Goal: Task Accomplishment & Management: Complete application form

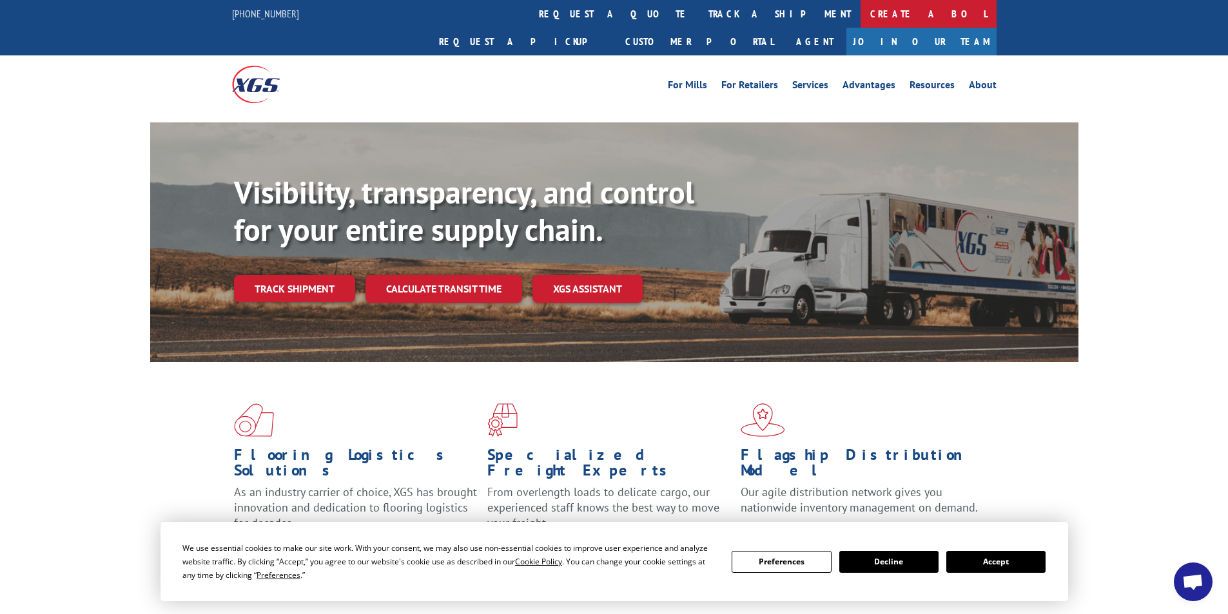
click at [861, 8] on link "Create a BOL" at bounding box center [929, 14] width 136 height 28
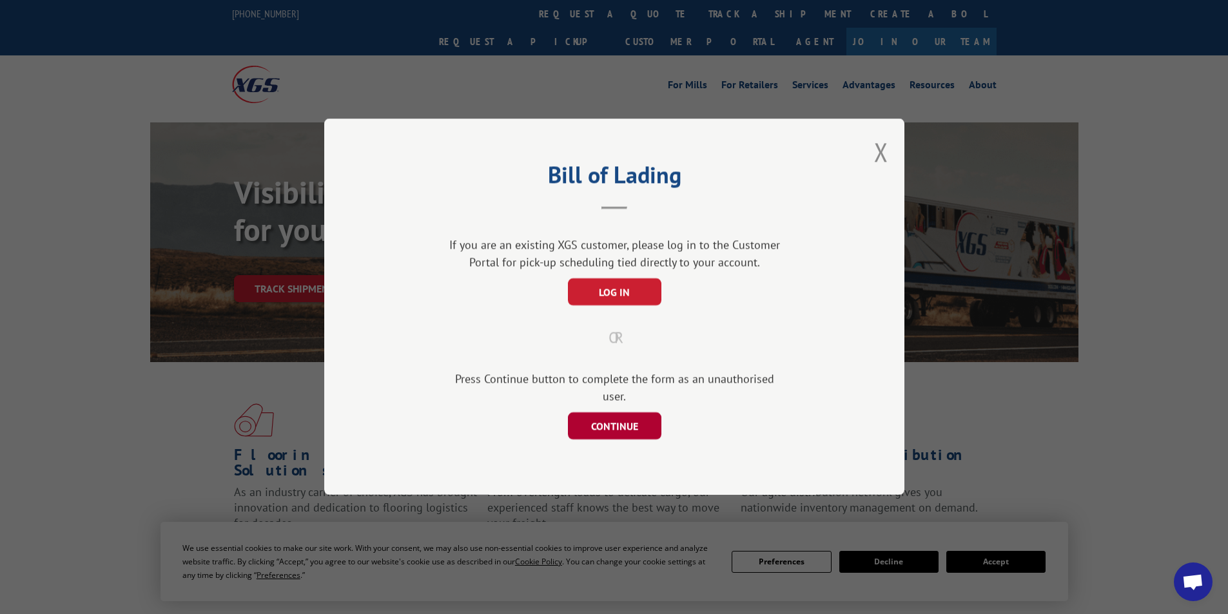
click at [604, 420] on button "CONTINUE" at bounding box center [613, 426] width 93 height 27
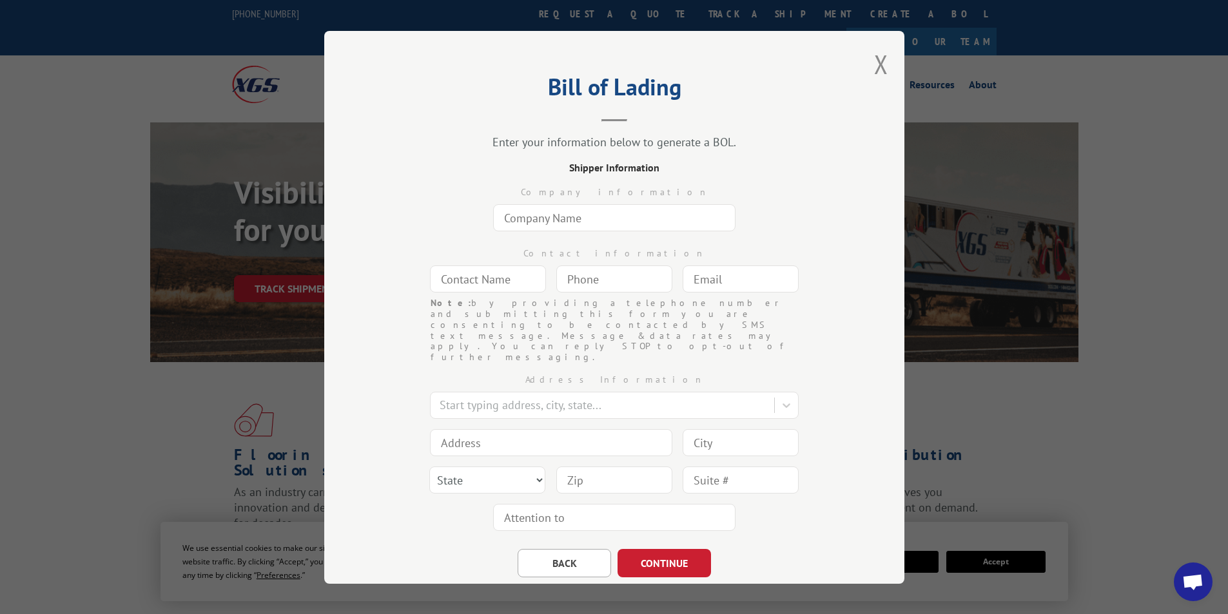
click at [580, 211] on input "text" at bounding box center [614, 217] width 242 height 27
type input "VT OF [US_STATE]"
type input "ANGEL"
type input "[EMAIL_ADDRESS][DOMAIN_NAME]"
type input "[GEOGRAPHIC_DATA]"
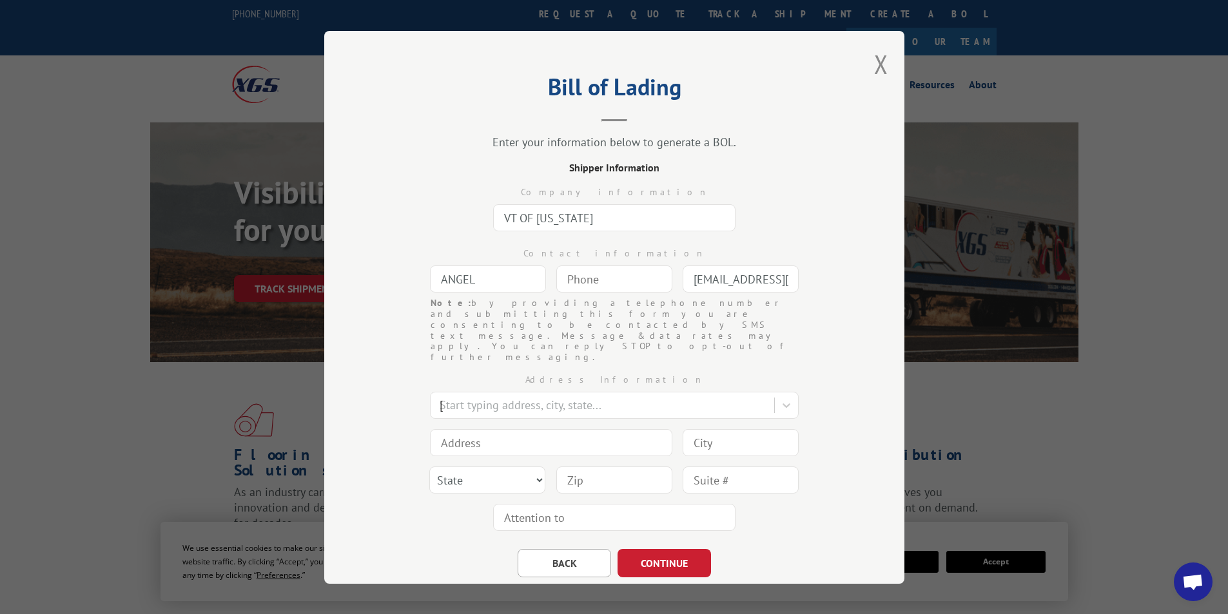
type input "1351 [PERSON_NAME] Cir NW"
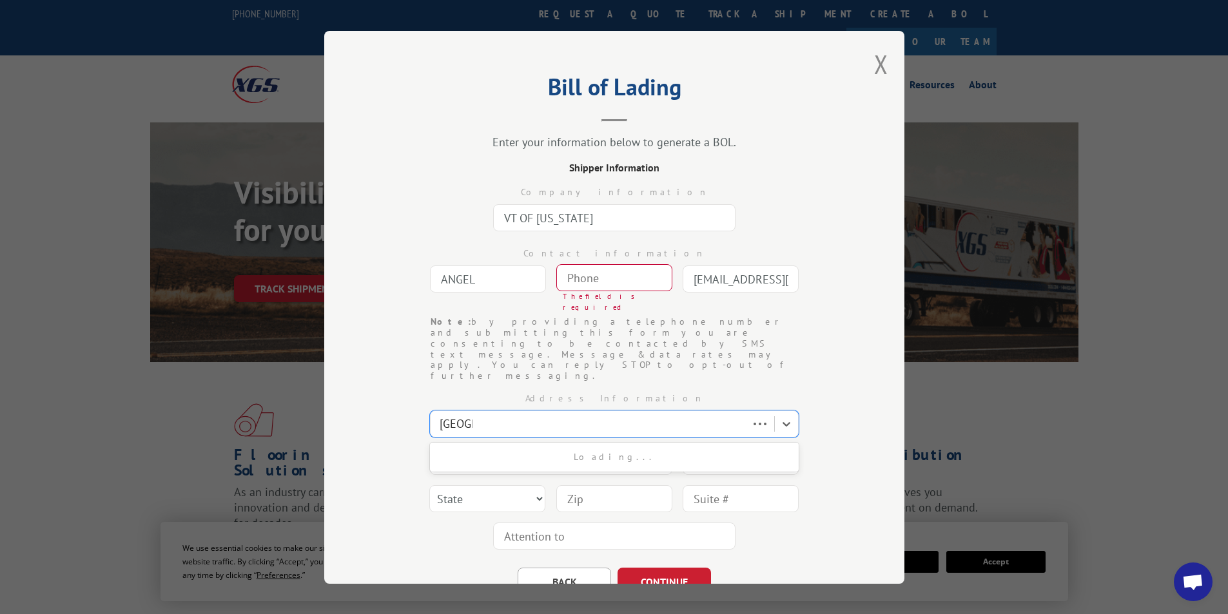
type input "[GEOGRAPHIC_DATA]"
select select "GA"
type input "30165"
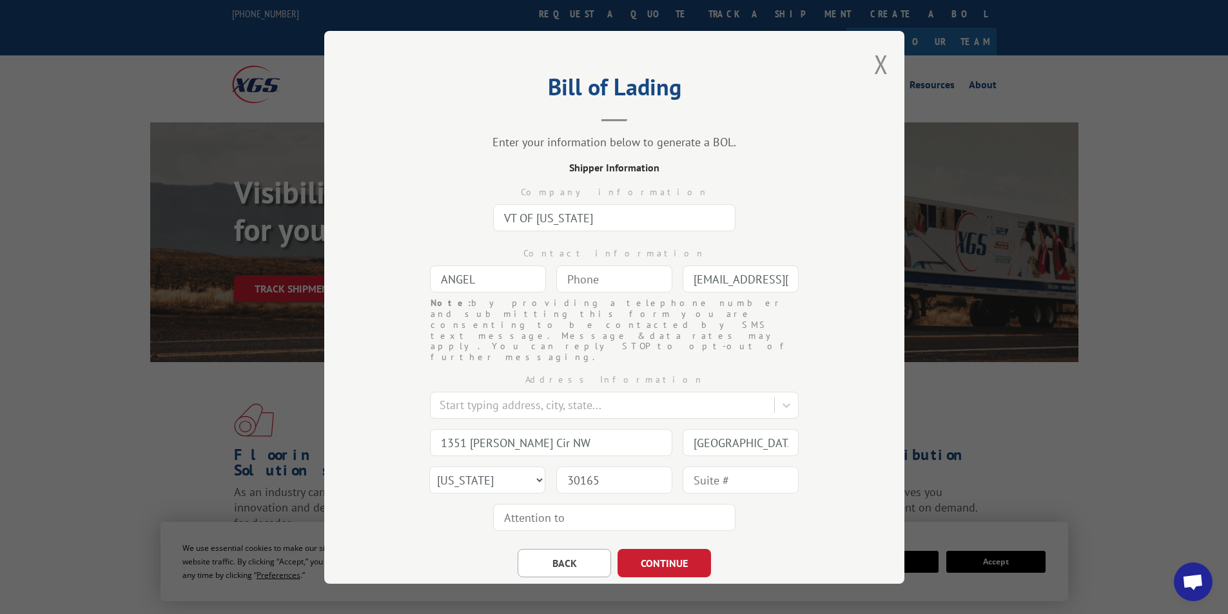
click at [593, 215] on input "VT OF [US_STATE]" at bounding box center [614, 217] width 242 height 27
click at [548, 549] on button "BACK" at bounding box center [564, 563] width 93 height 28
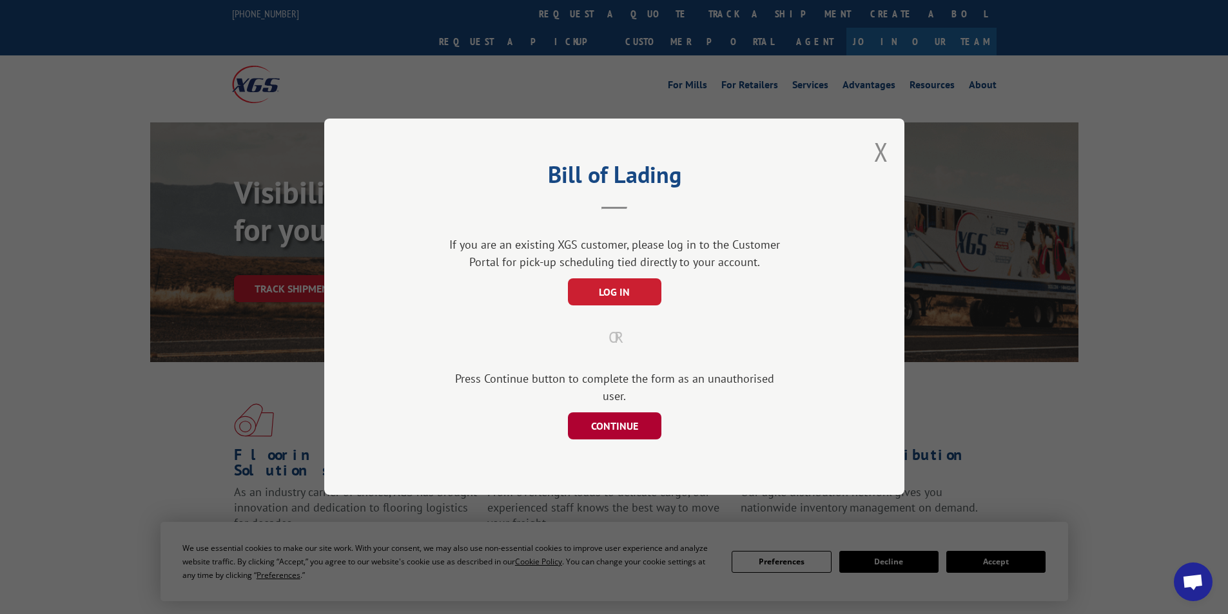
click at [610, 415] on button "CONTINUE" at bounding box center [613, 426] width 93 height 27
select select "GA"
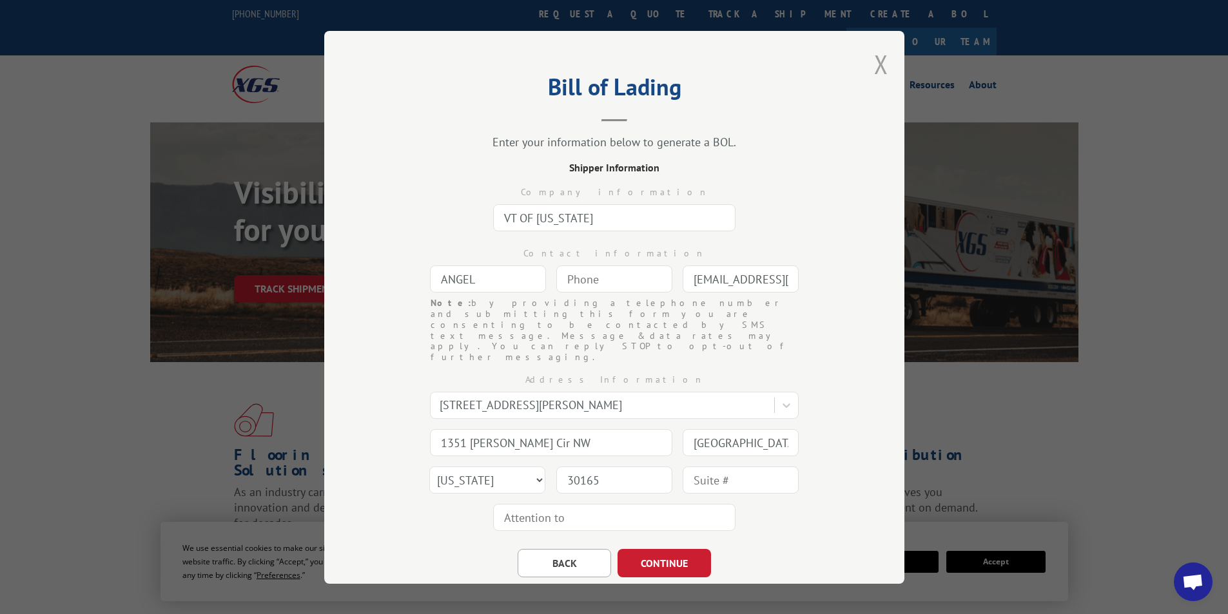
click at [876, 61] on button "Close modal" at bounding box center [881, 64] width 14 height 34
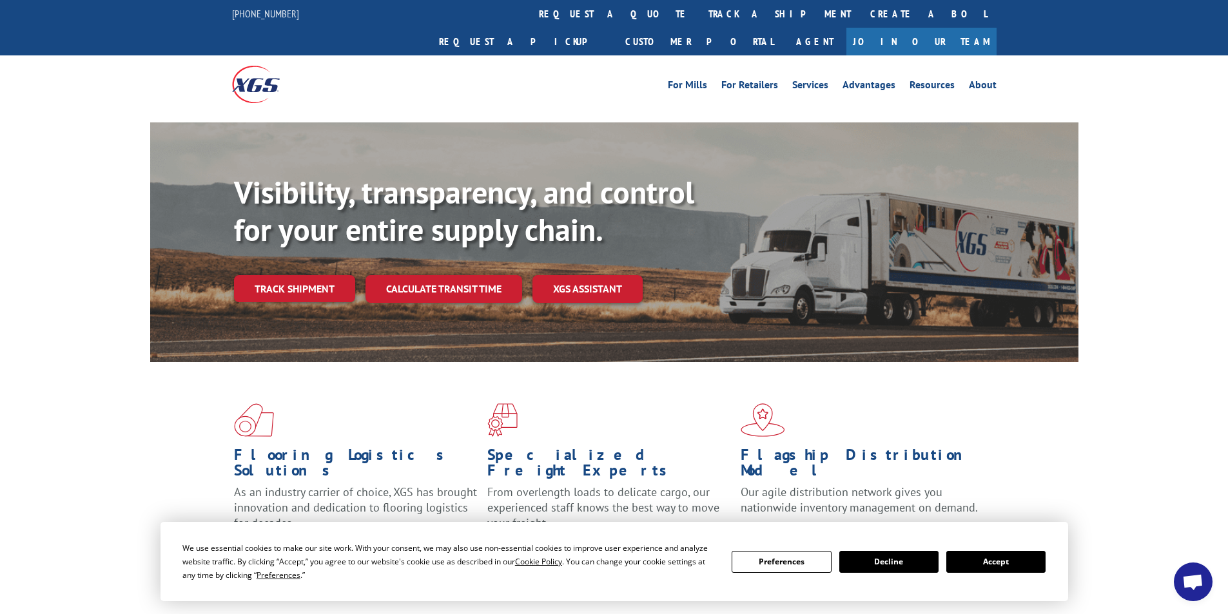
click at [861, 14] on link "Create a BOL" at bounding box center [929, 14] width 136 height 28
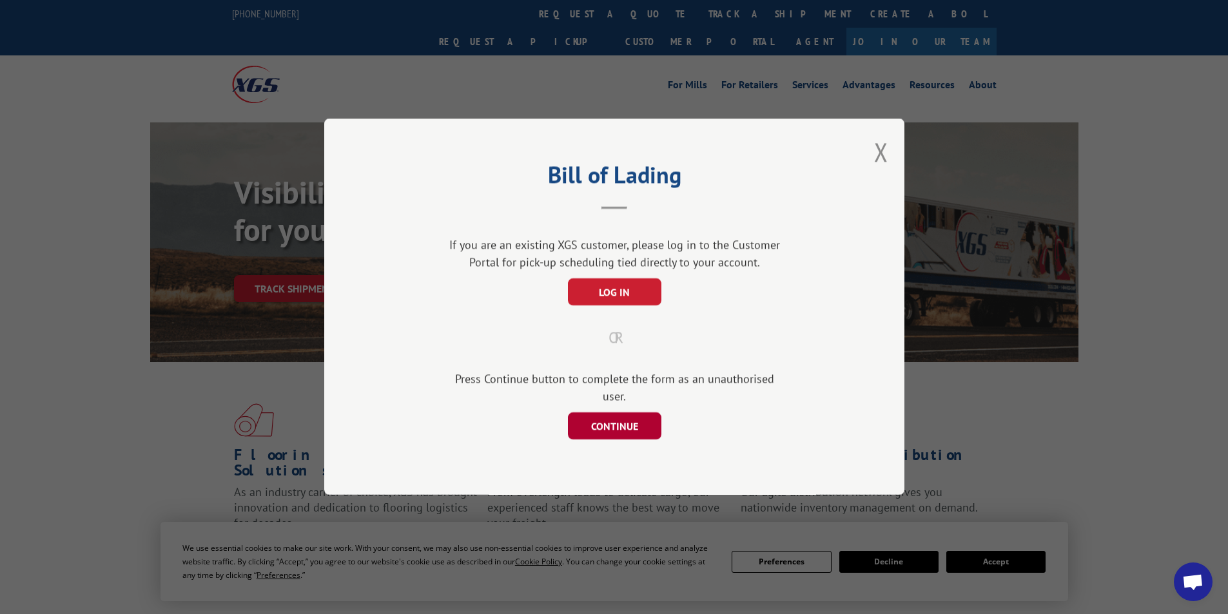
click at [593, 415] on button "CONTINUE" at bounding box center [613, 426] width 93 height 27
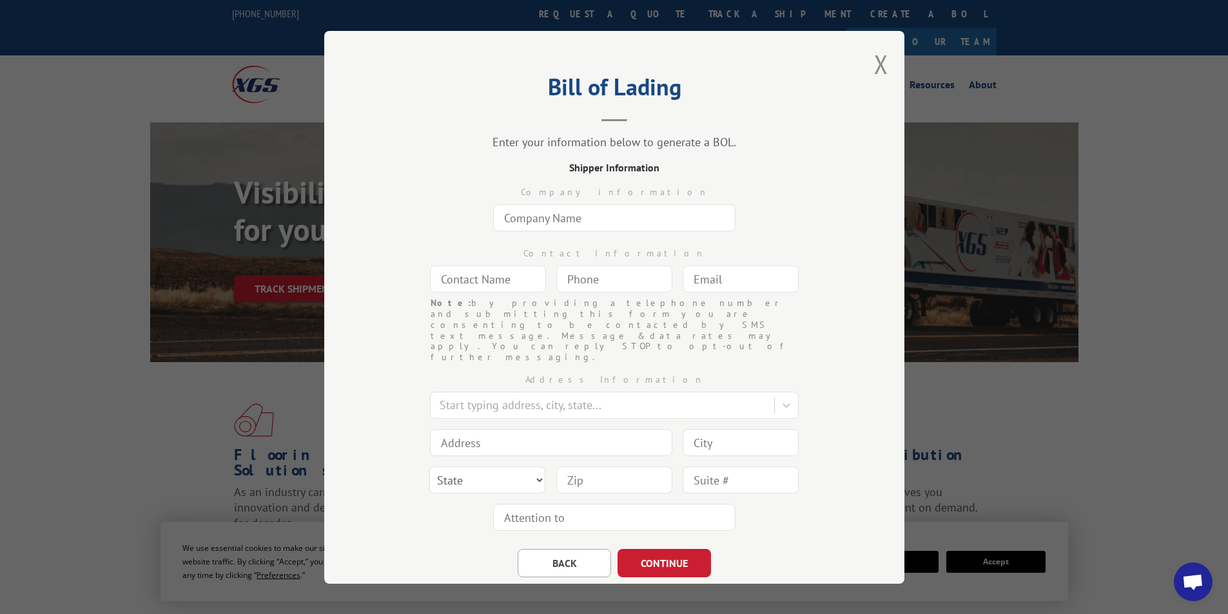
click at [520, 222] on input "text" at bounding box center [614, 217] width 242 height 27
type input "[DOMAIN_NAME] #8119"
type input "ANGEL"
type input "[DOMAIN_NAME][EMAIL_ADDRESS][DOMAIN_NAME]"
type input "[GEOGRAPHIC_DATA]"
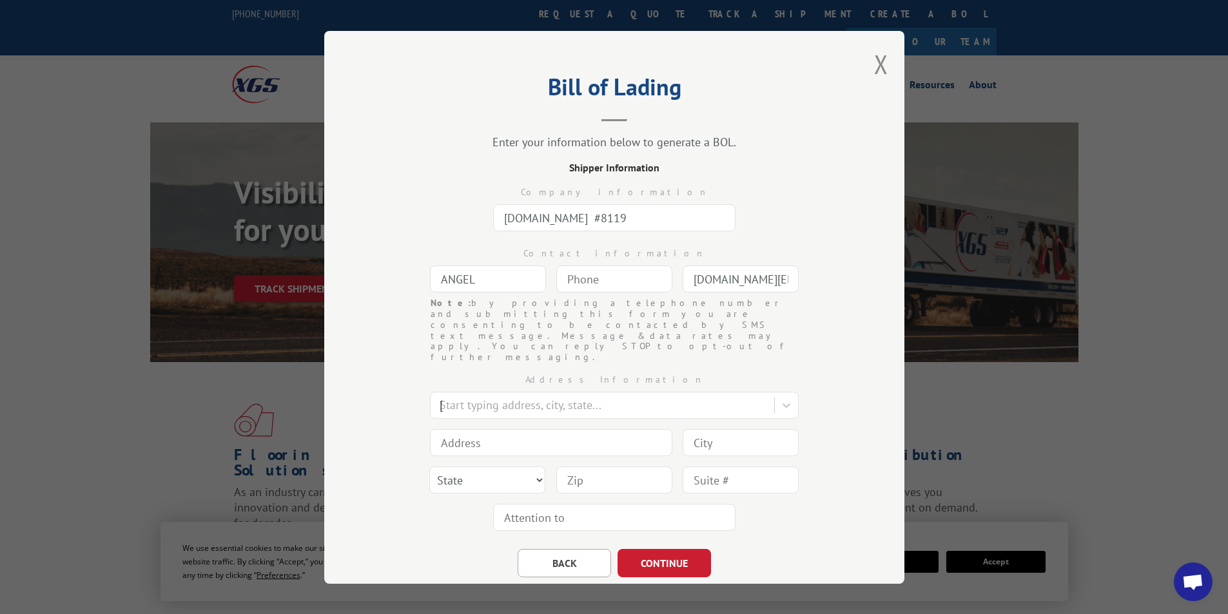
type input "1351 [PERSON_NAME] Cir NW"
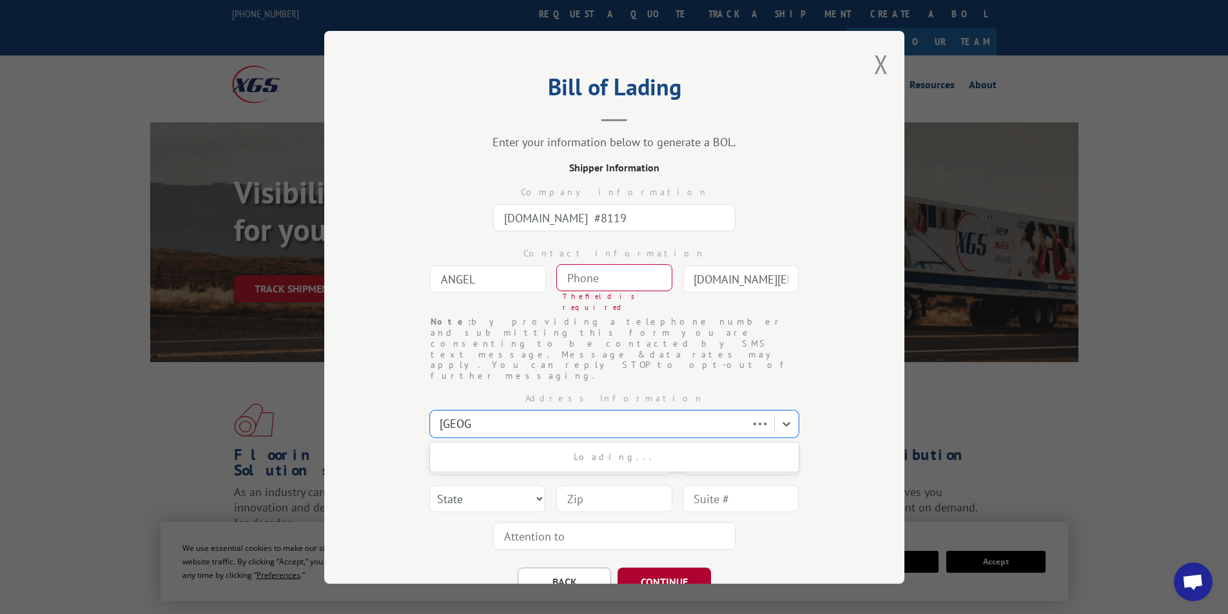
type input "[GEOGRAPHIC_DATA]"
select select "GA"
type input "30165"
type input "(___) ___-____"
click at [600, 281] on input "(___) ___-____" at bounding box center [614, 277] width 116 height 27
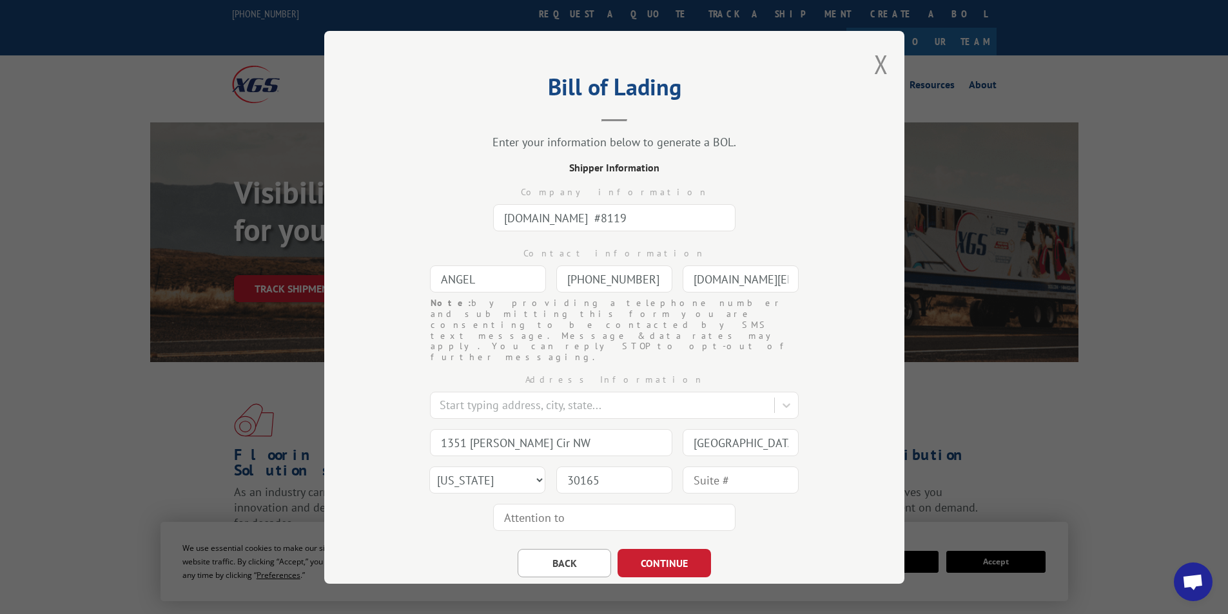
type input "[PHONE_NUMBER]"
click at [654, 549] on button "CONTINUE" at bounding box center [664, 563] width 93 height 28
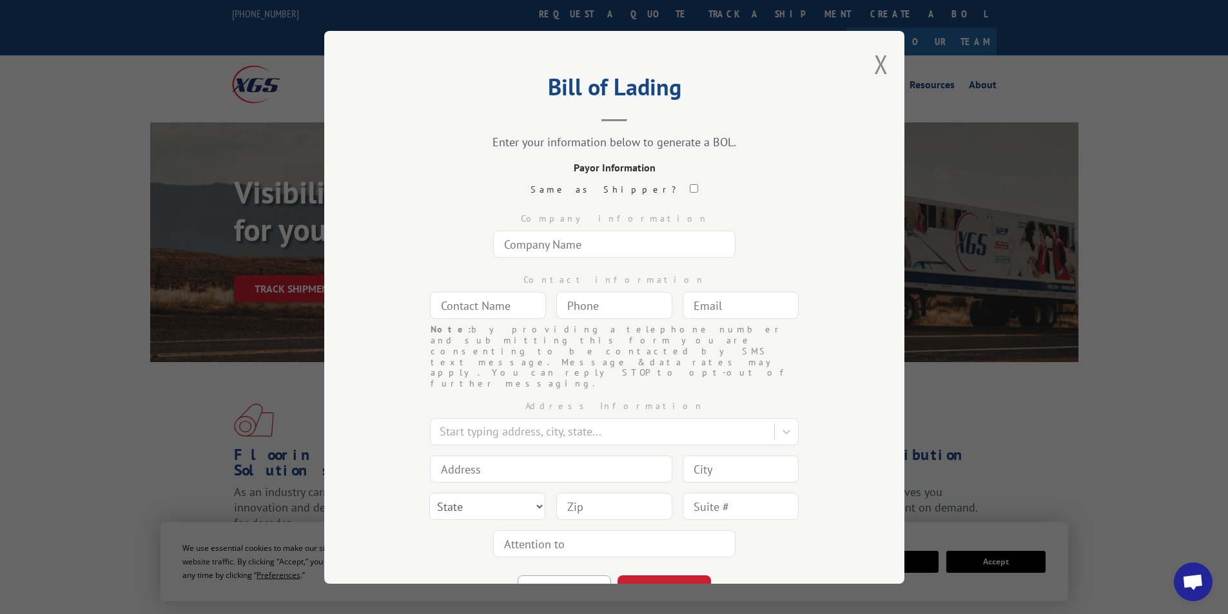
click at [565, 246] on input "text" at bounding box center [614, 244] width 242 height 27
type input "[DOMAIN_NAME] #8119"
type input "FREIGHT PAYABLES"
type input "[DOMAIN_NAME][EMAIL_ADDRESS][DOMAIN_NAME]"
type input "[GEOGRAPHIC_DATA]"
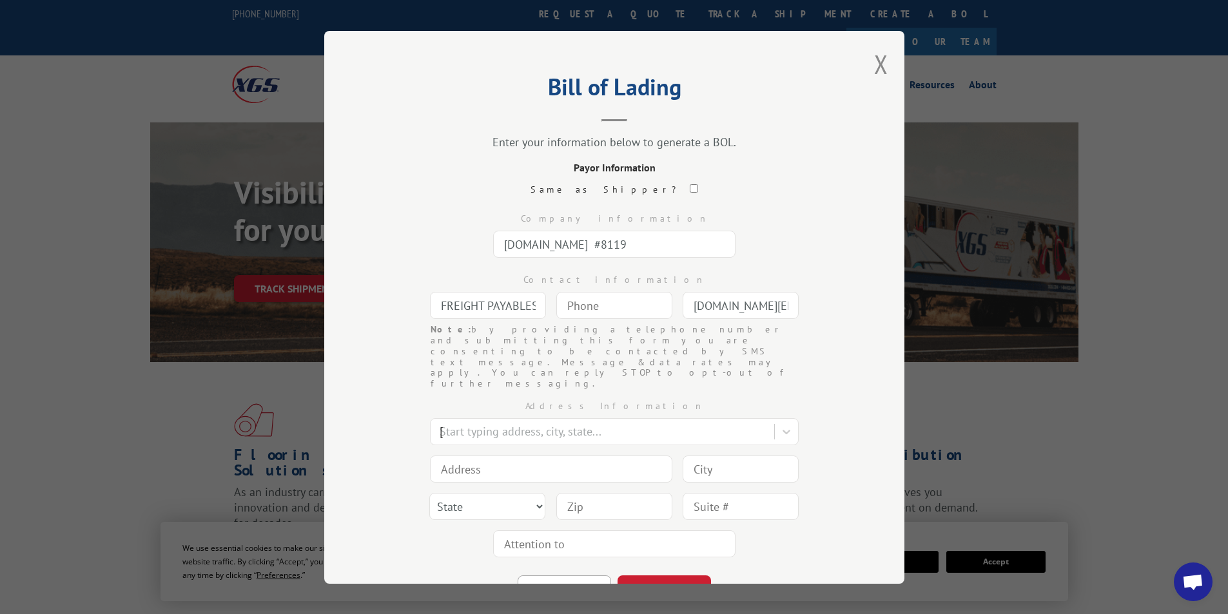
type input "[STREET_ADDRESS]"
type input "[GEOGRAPHIC_DATA]"
select select "GA"
type input "30339"
type input "(___) ___-____"
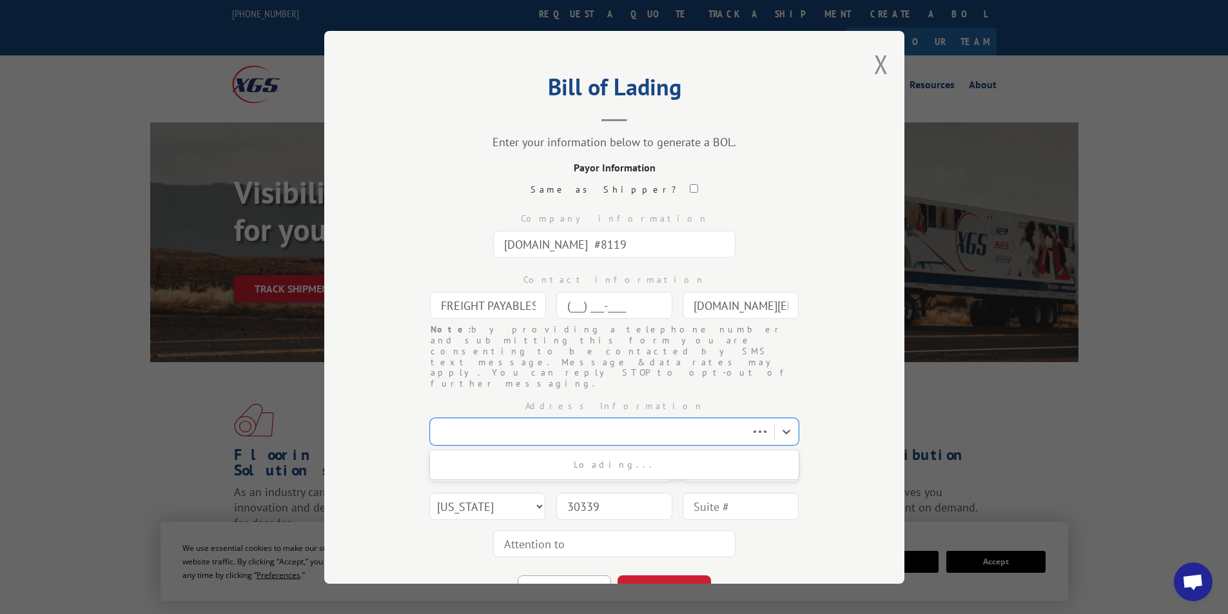
click at [605, 300] on input "(___) ___-____" at bounding box center [614, 305] width 116 height 27
type input "[PHONE_NUMBER]"
click at [667, 576] on button "CONTINUE" at bounding box center [664, 590] width 93 height 28
click at [545, 242] on input "text" at bounding box center [614, 244] width 242 height 27
type input "THD SHIP TO STORE #8526"
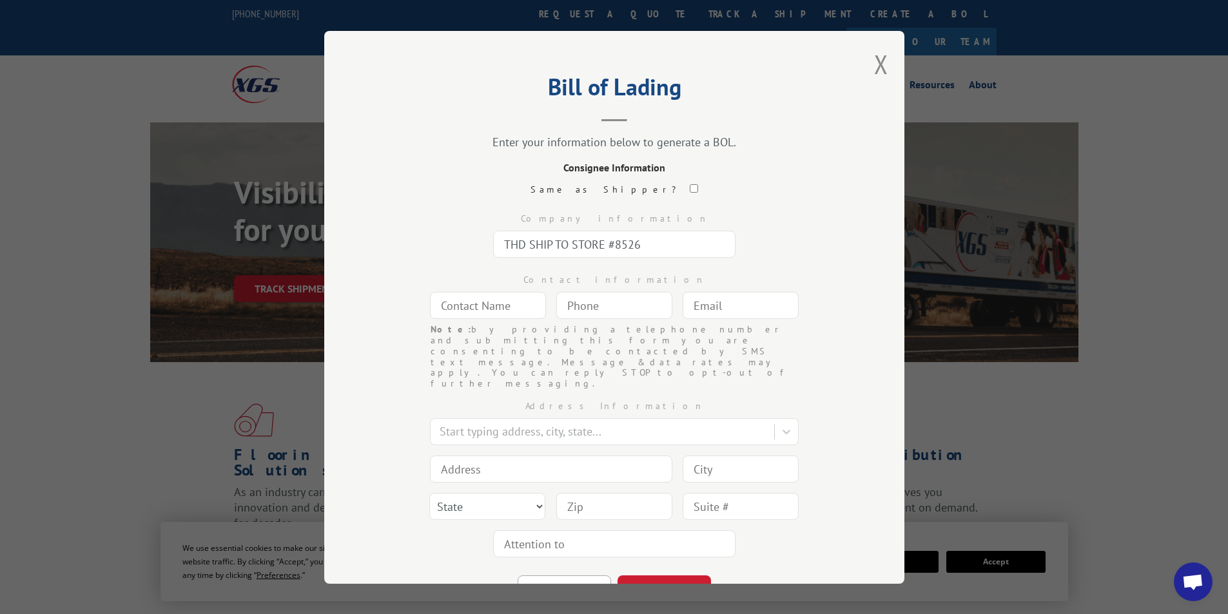
click at [458, 304] on input "text" at bounding box center [488, 305] width 116 height 27
type input "[PERSON_NAME]"
click at [580, 311] on input "(___) ___-____" at bounding box center [614, 305] width 116 height 27
type input "[PHONE_NUMBER]"
click at [712, 304] on input "text" at bounding box center [741, 305] width 116 height 27
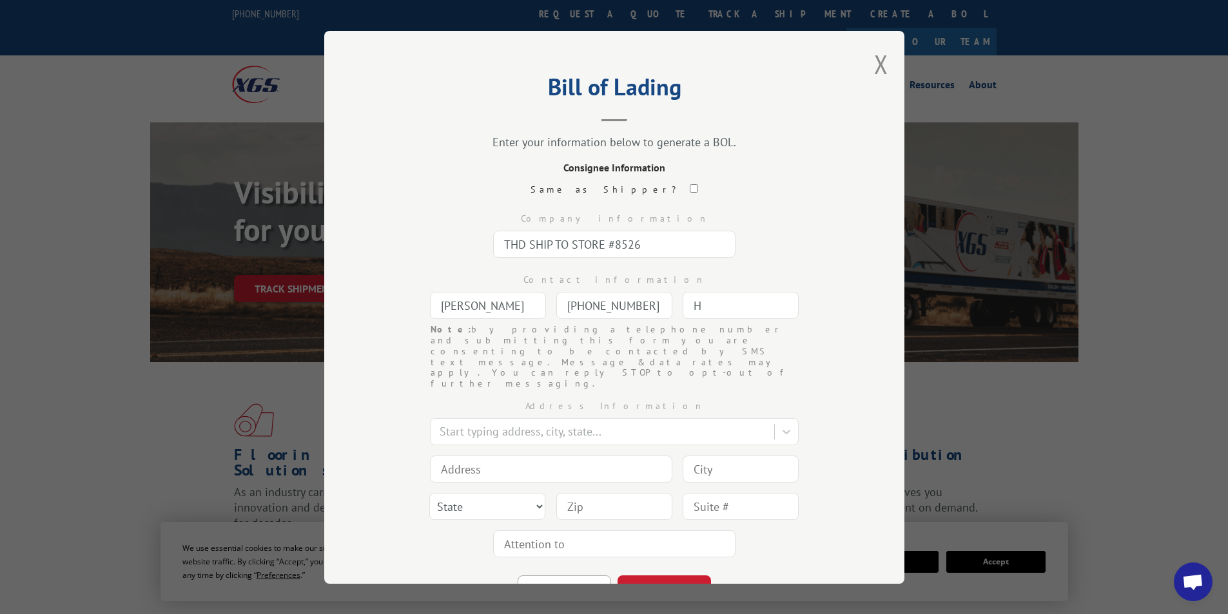
type input "[DOMAIN_NAME][EMAIL_ADDRESS][DOMAIN_NAME]"
type input "[GEOGRAPHIC_DATA]"
type input "1351 [PERSON_NAME] Cir NW"
type input "[GEOGRAPHIC_DATA]"
select select "GA"
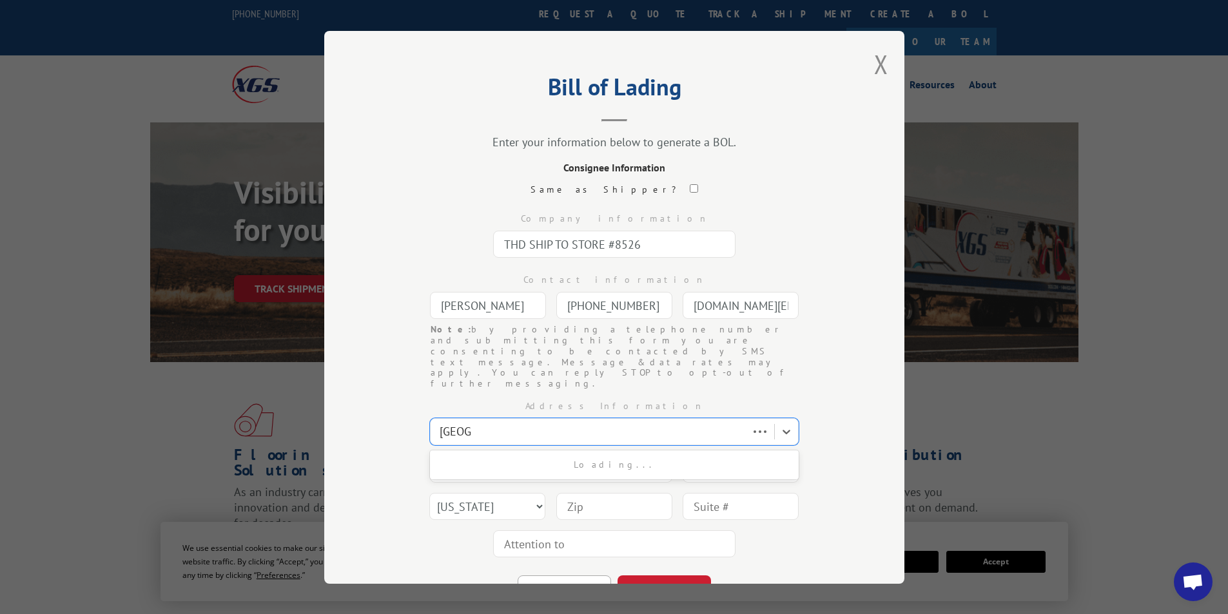
type input "30165"
type input "R"
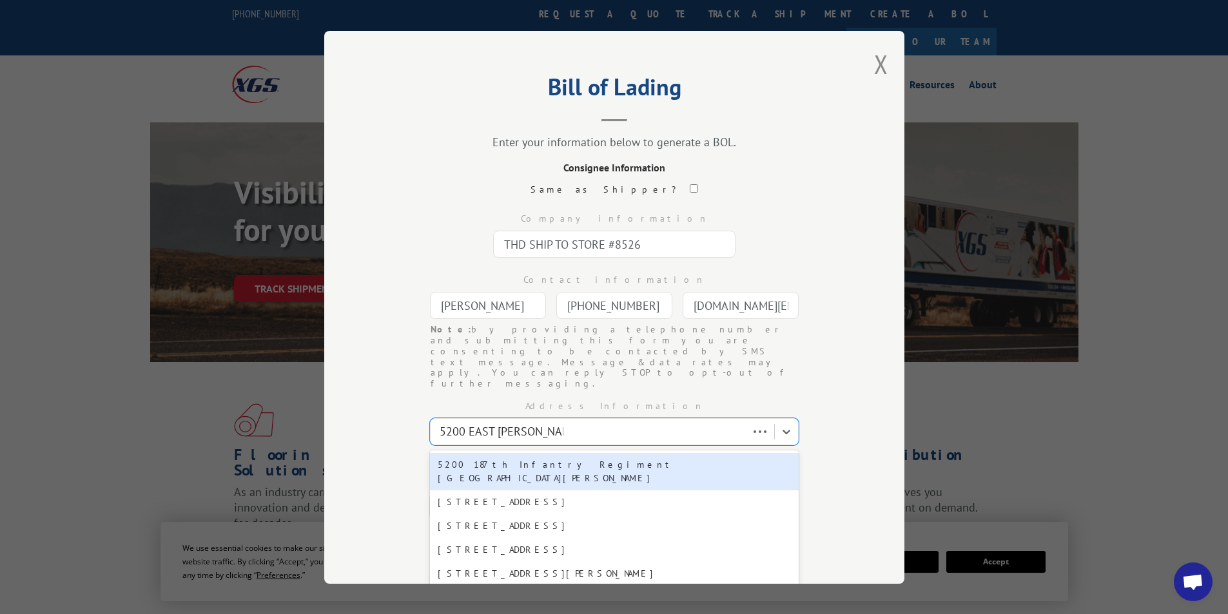
type input "[STREET_ADDRESS][PERSON_NAME]"
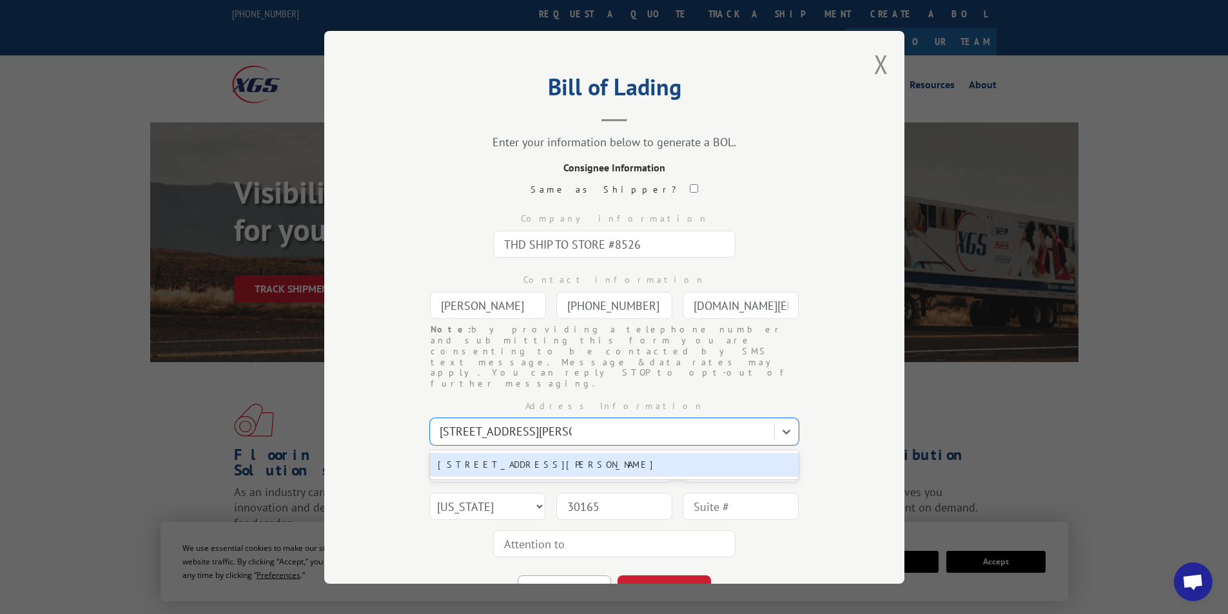
click at [541, 453] on div "[STREET_ADDRESS][PERSON_NAME]" at bounding box center [614, 465] width 369 height 24
type input "[STREET_ADDRESS][PERSON_NAME]"
type input "[GEOGRAPHIC_DATA]"
select select "CA"
type input "92264"
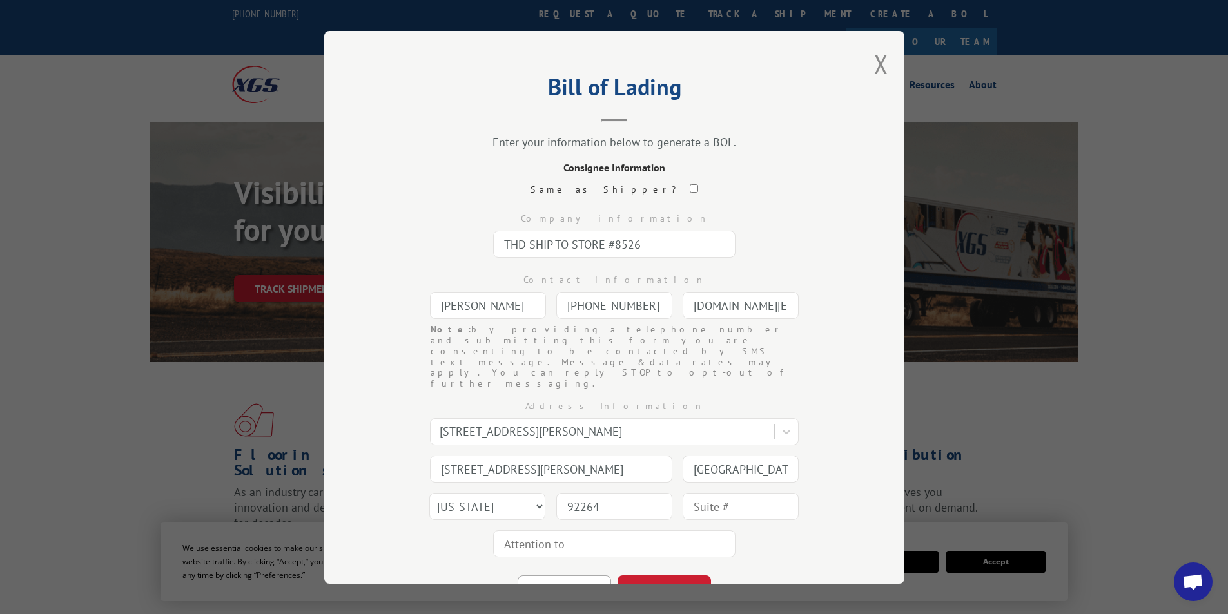
click at [709, 493] on input "text" at bounding box center [741, 506] width 116 height 27
type input "BLDG A"
click at [663, 576] on button "CONTINUE" at bounding box center [664, 590] width 93 height 28
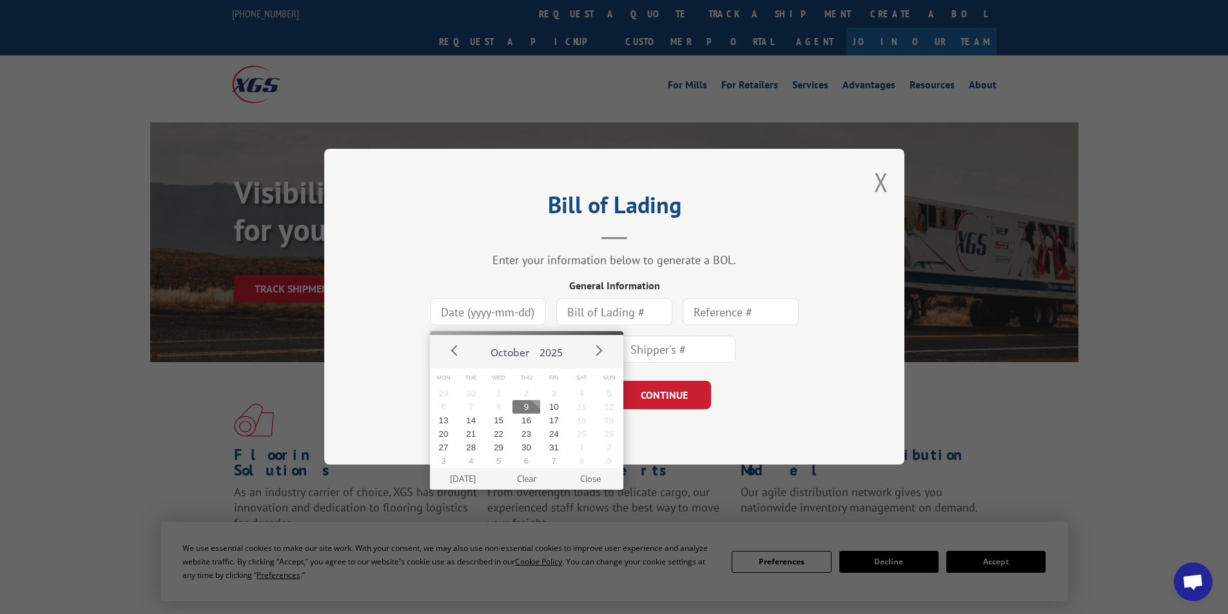
click at [493, 319] on input at bounding box center [488, 312] width 116 height 27
click at [526, 405] on button "9" at bounding box center [527, 407] width 28 height 14
type input "[DATE]"
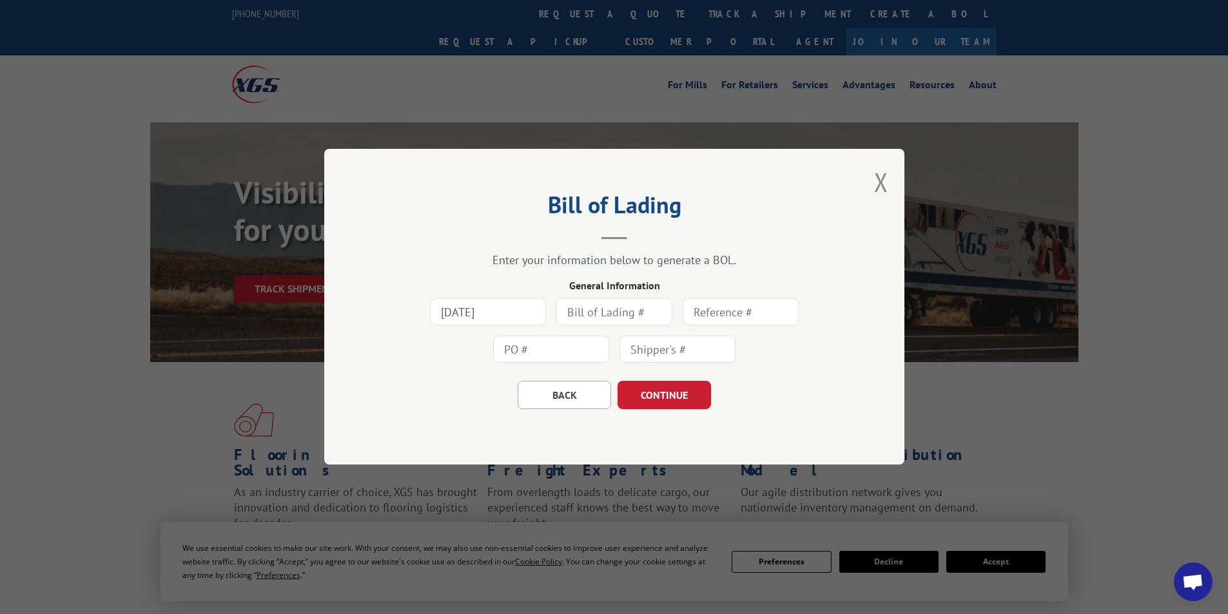
click at [587, 312] on input "text" at bounding box center [614, 312] width 116 height 27
type input "431769"
click at [529, 350] on input "text" at bounding box center [551, 350] width 116 height 27
type input "26576509"
click at [644, 391] on button "CONTINUE" at bounding box center [664, 396] width 93 height 28
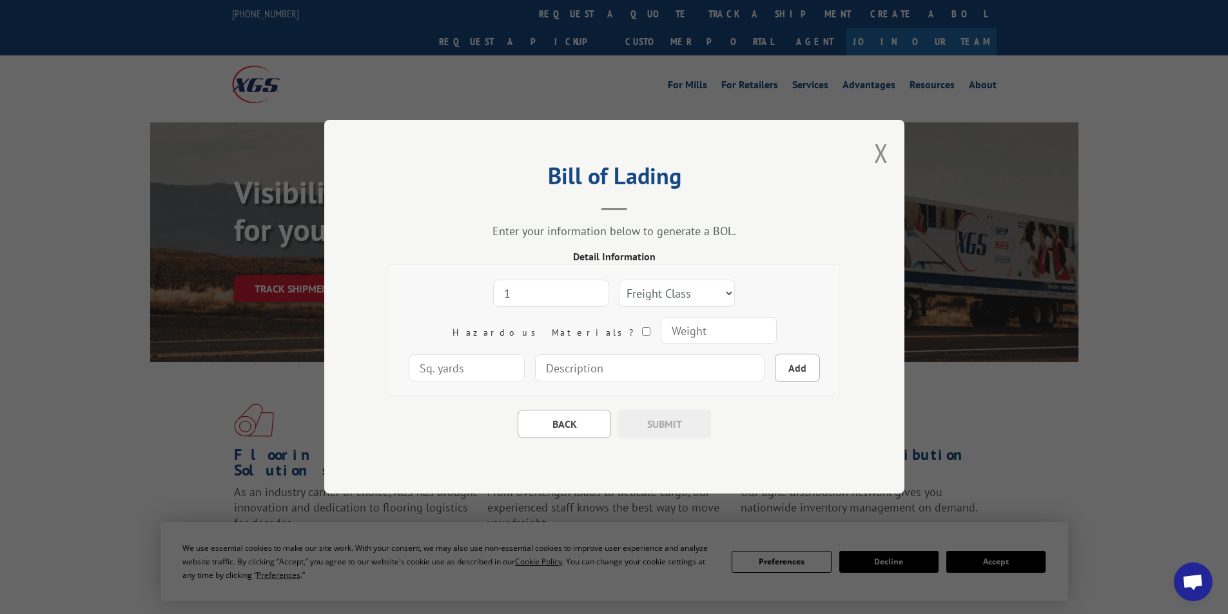
type input "1"
click at [544, 289] on input "1" at bounding box center [551, 293] width 116 height 27
click at [635, 289] on select "Freight Class 50 55 60 65 70 77 85 92 100 110 125 150 175 200 250 300 400 500 C…" at bounding box center [677, 293] width 116 height 27
select select "92"
click at [619, 280] on select "Freight Class 50 55 60 65 70 77 85 92 100 110 125 150 175 200 250 300 400 500 C…" at bounding box center [677, 293] width 116 height 27
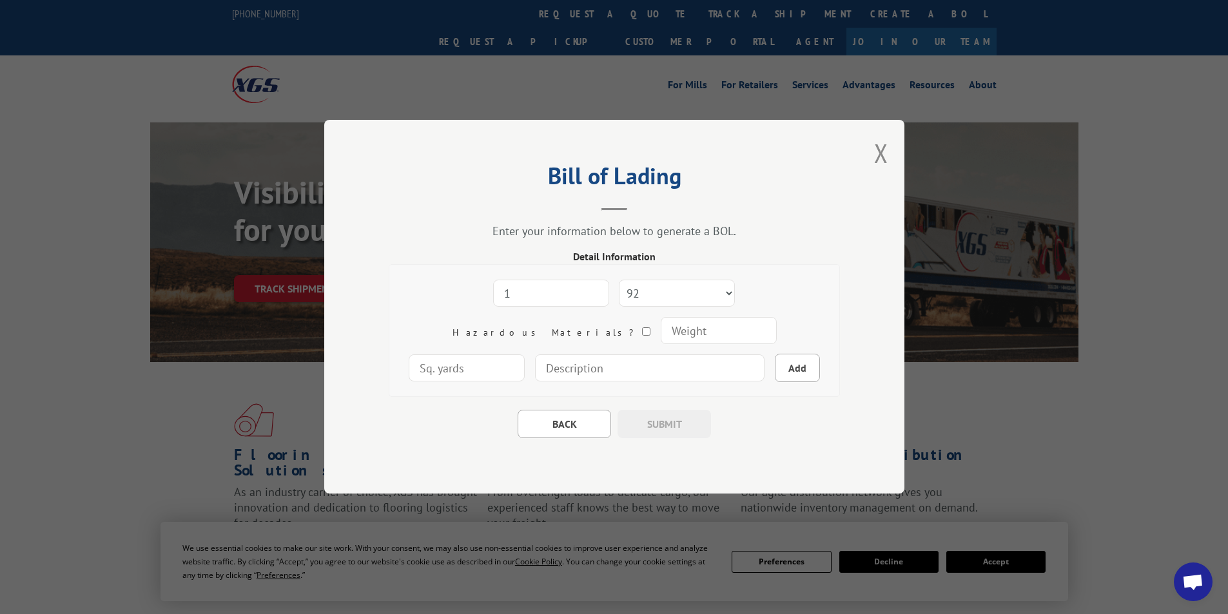
click at [660, 331] on input "number" at bounding box center [718, 331] width 116 height 27
type input "200"
click at [535, 367] on input at bounding box center [650, 368] width 230 height 27
type input "E-COM STRETTA 105" x 31" x 9""
click at [775, 366] on button "Add" at bounding box center [797, 369] width 45 height 28
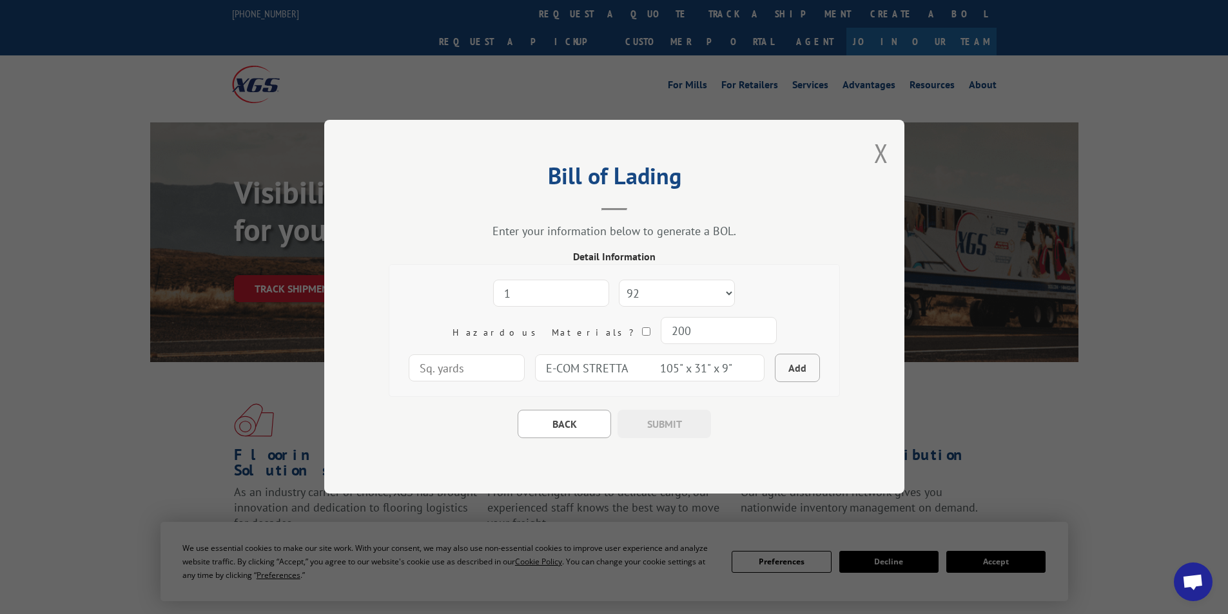
select select
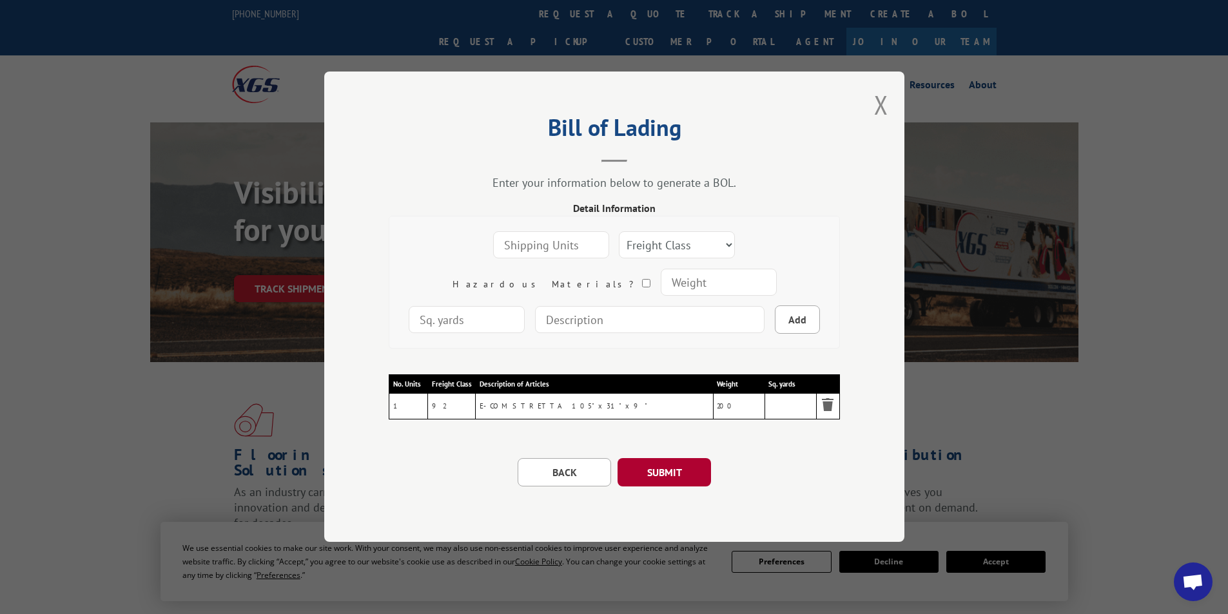
click at [659, 471] on button "SUBMIT" at bounding box center [664, 473] width 93 height 28
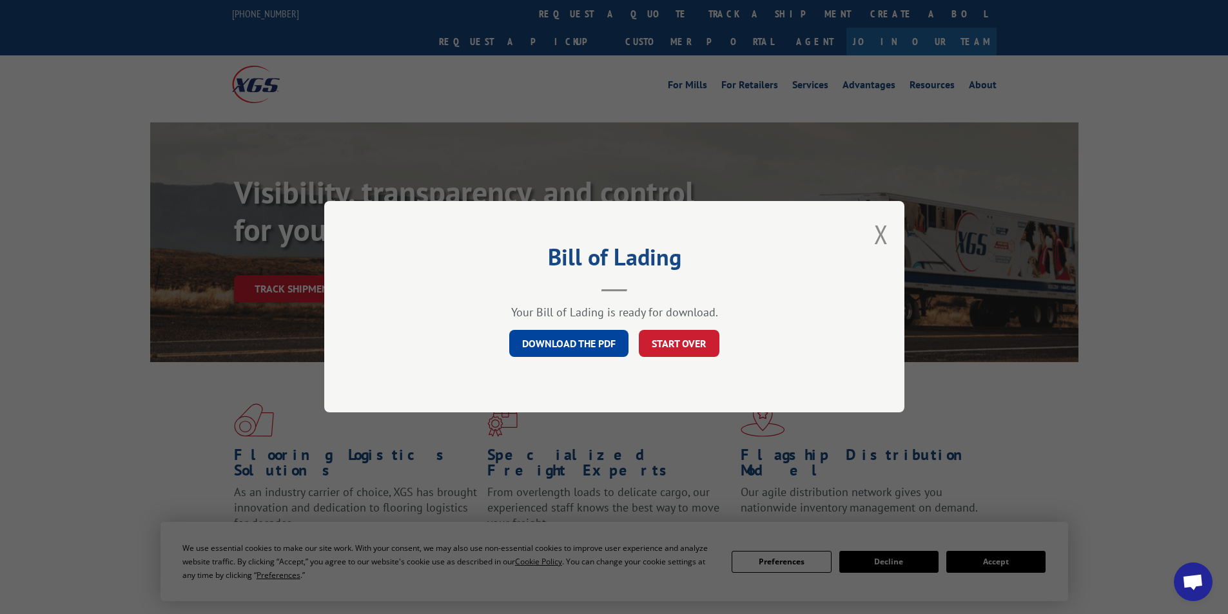
click at [568, 353] on link "DOWNLOAD THE PDF" at bounding box center [568, 344] width 119 height 27
click at [879, 233] on button "Close modal" at bounding box center [881, 234] width 14 height 34
